Goal: Task Accomplishment & Management: Use online tool/utility

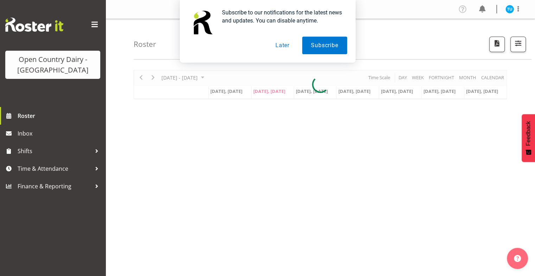
click at [285, 42] on button "Later" at bounding box center [282, 46] width 32 height 18
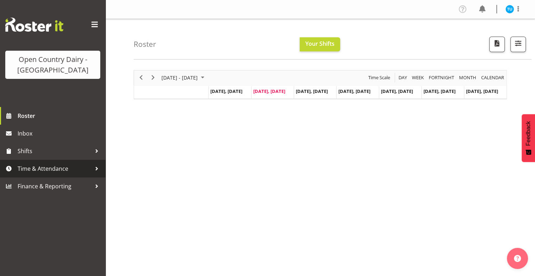
click at [54, 167] on span "Time & Attendance" at bounding box center [55, 168] width 74 height 11
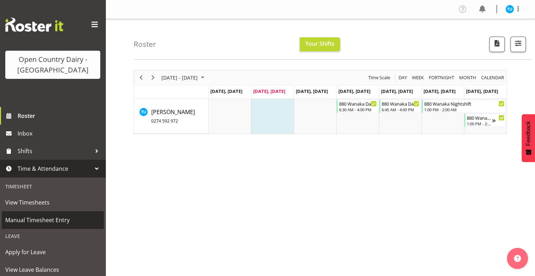
click at [39, 219] on span "Manual Timesheet Entry" at bounding box center [52, 219] width 95 height 11
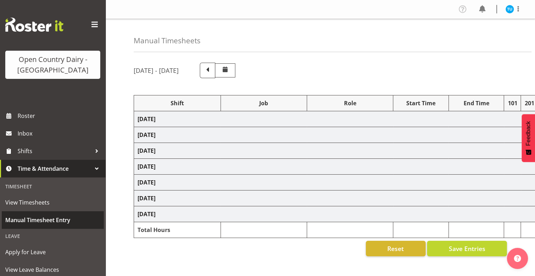
select select "59704"
select select "81164"
